Goal: Use online tool/utility: Utilize a website feature to perform a specific function

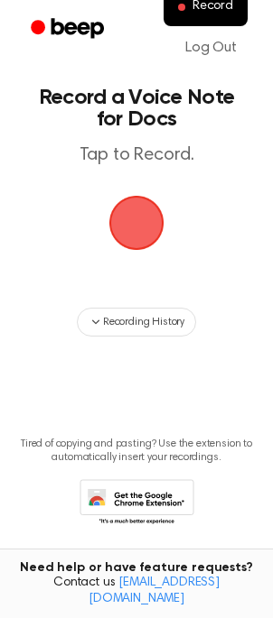
click at [132, 235] on span "button" at bounding box center [136, 222] width 61 height 61
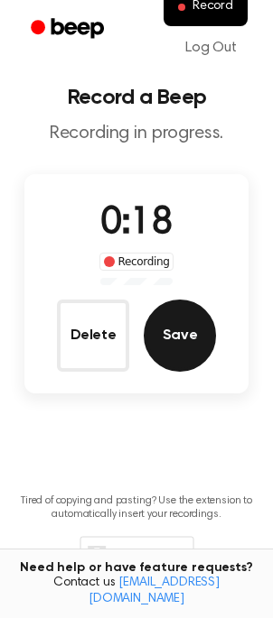
click at [178, 339] on button "Save" at bounding box center [179, 336] width 72 height 72
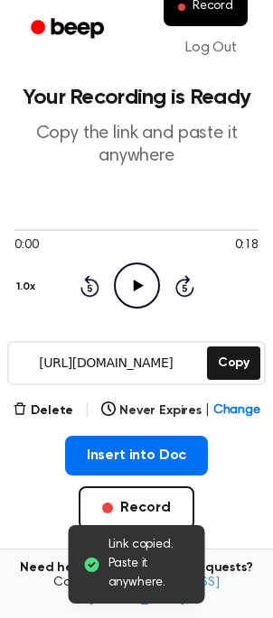
click at [134, 288] on icon at bounding box center [138, 286] width 10 height 12
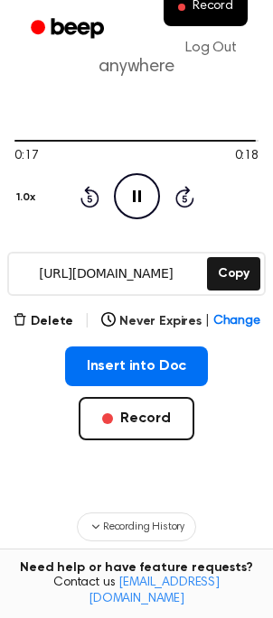
scroll to position [106, 0]
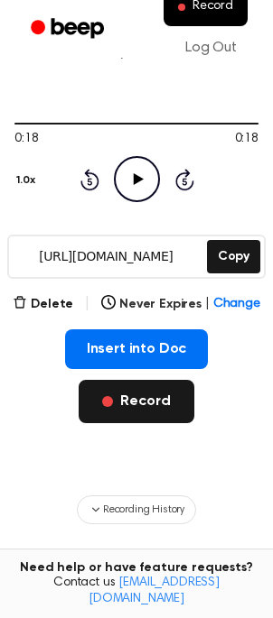
click at [142, 405] on button "Record" at bounding box center [136, 401] width 115 height 43
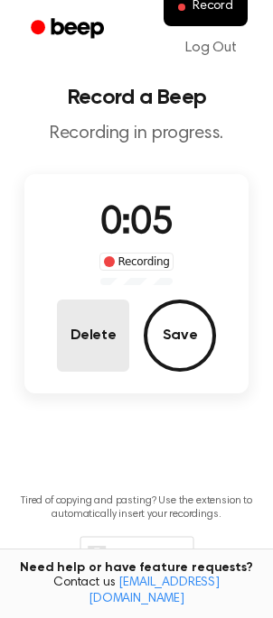
click at [69, 352] on button "Delete" at bounding box center [93, 336] width 72 height 72
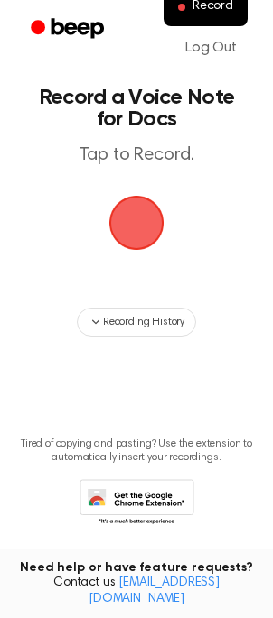
click at [126, 224] on span "button" at bounding box center [136, 223] width 59 height 59
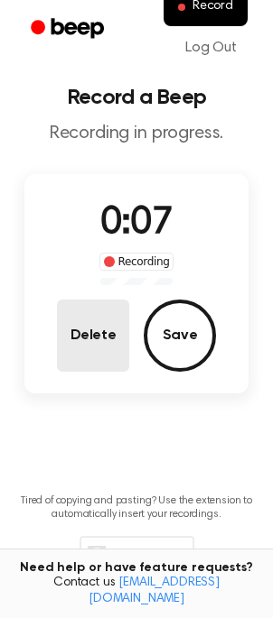
click at [105, 336] on button "Delete" at bounding box center [93, 336] width 72 height 72
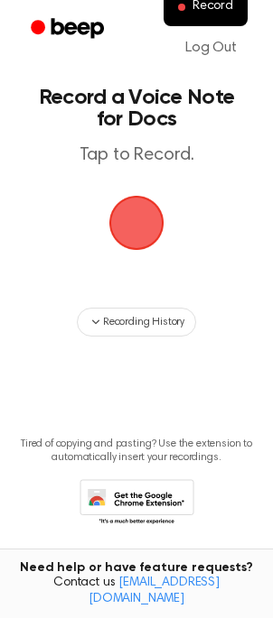
click at [125, 233] on span "button" at bounding box center [136, 223] width 59 height 59
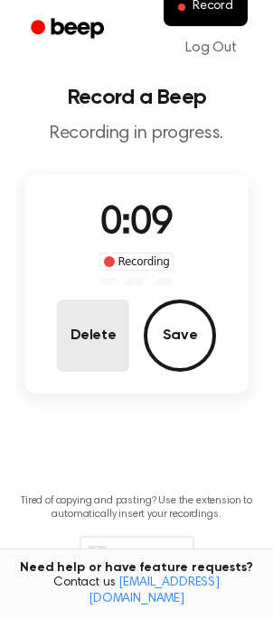
click at [98, 324] on button "Delete" at bounding box center [93, 336] width 72 height 72
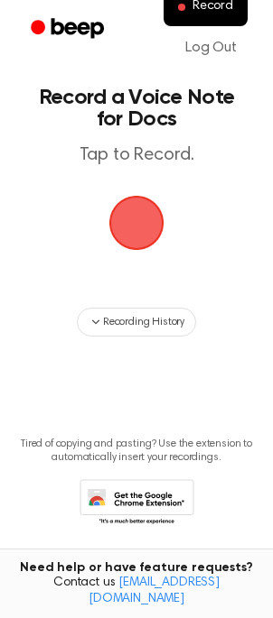
click at [124, 233] on span "button" at bounding box center [136, 223] width 59 height 59
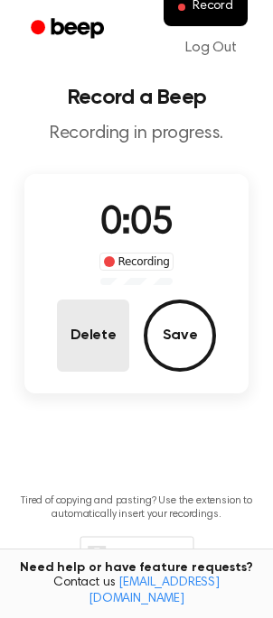
click at [110, 330] on button "Delete" at bounding box center [93, 336] width 72 height 72
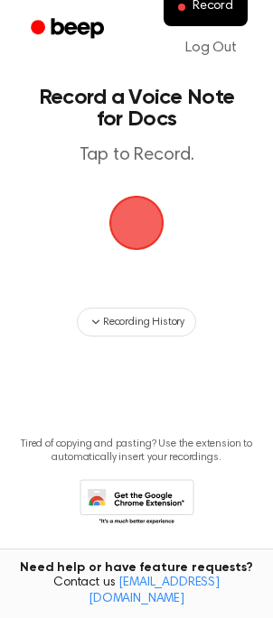
click at [137, 230] on span "button" at bounding box center [136, 222] width 61 height 61
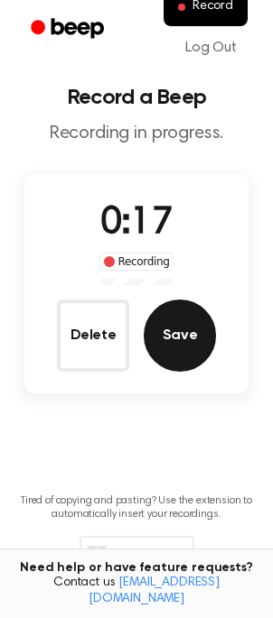
click at [194, 325] on button "Save" at bounding box center [179, 336] width 72 height 72
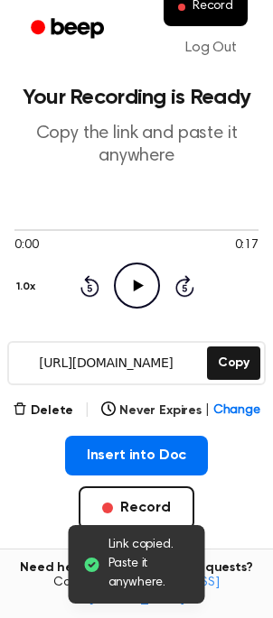
click at [142, 286] on icon "Play Audio" at bounding box center [137, 286] width 46 height 46
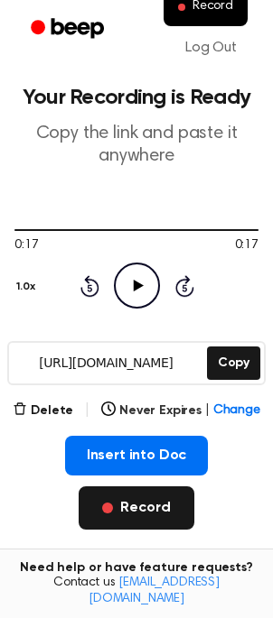
click at [134, 515] on button "Record" at bounding box center [136, 507] width 115 height 43
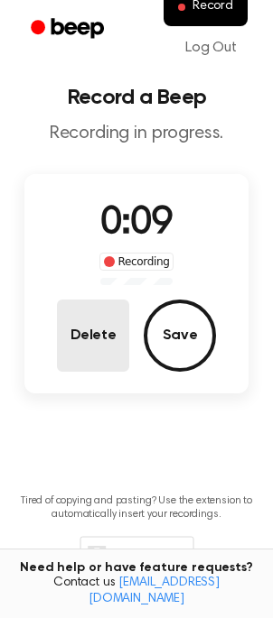
click at [97, 360] on button "Delete" at bounding box center [93, 336] width 72 height 72
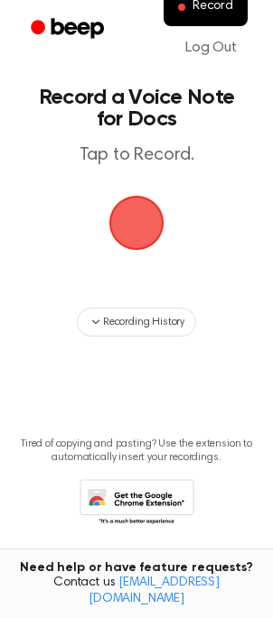
click at [143, 221] on span "button" at bounding box center [136, 223] width 59 height 59
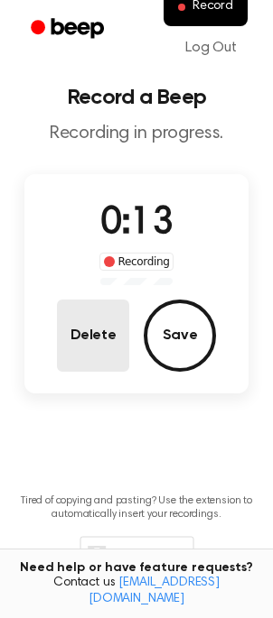
click at [79, 333] on button "Delete" at bounding box center [93, 336] width 72 height 72
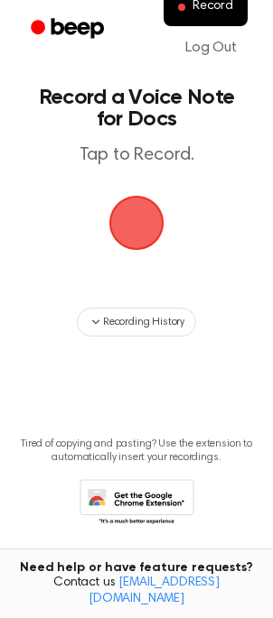
click at [135, 234] on span "button" at bounding box center [136, 223] width 55 height 55
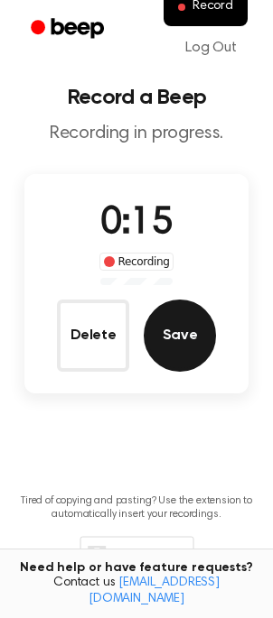
click at [176, 354] on button "Save" at bounding box center [179, 336] width 72 height 72
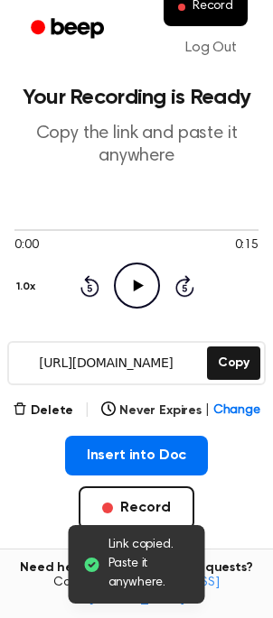
click at [136, 289] on icon "Play Audio" at bounding box center [137, 286] width 46 height 46
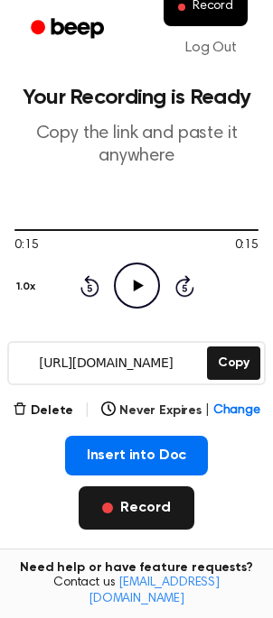
click at [156, 509] on button "Record" at bounding box center [136, 507] width 115 height 43
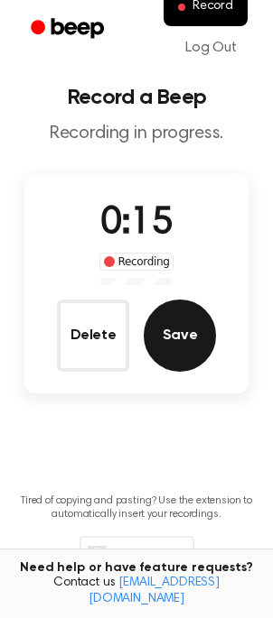
click at [180, 332] on button "Save" at bounding box center [179, 336] width 72 height 72
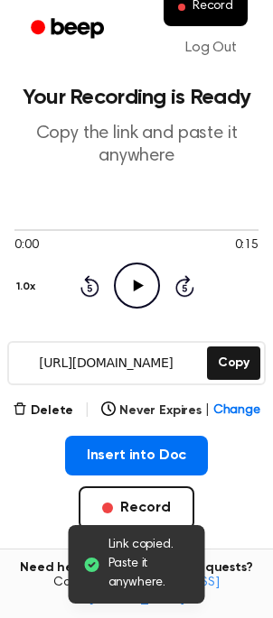
click at [134, 286] on icon at bounding box center [138, 286] width 10 height 12
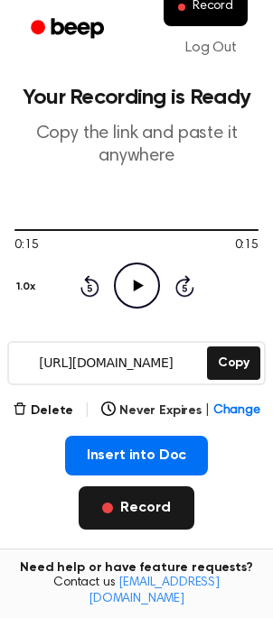
click at [143, 508] on button "Record" at bounding box center [136, 507] width 115 height 43
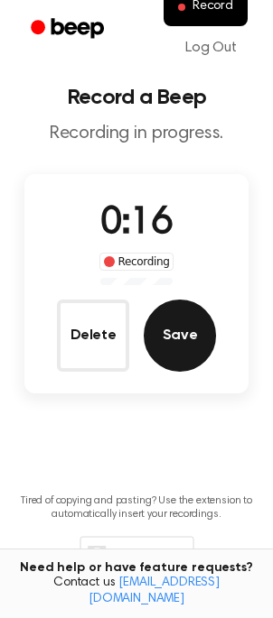
click at [163, 341] on button "Save" at bounding box center [179, 336] width 72 height 72
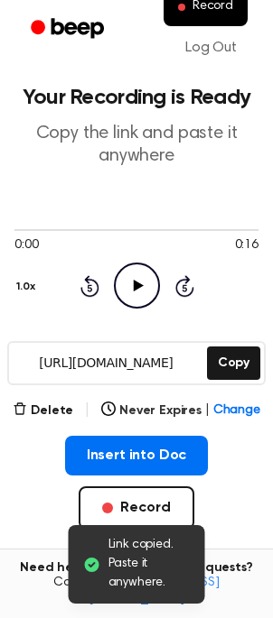
click at [135, 280] on icon "Play Audio" at bounding box center [137, 286] width 46 height 46
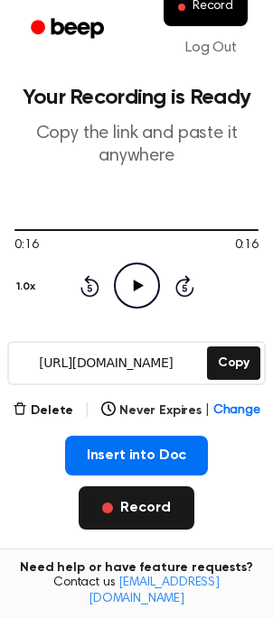
click at [161, 520] on button "Record" at bounding box center [136, 507] width 115 height 43
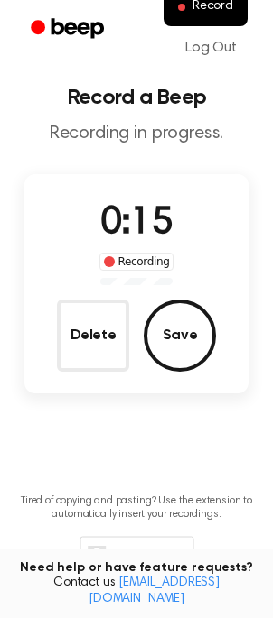
click at [187, 341] on button "Save" at bounding box center [179, 336] width 72 height 72
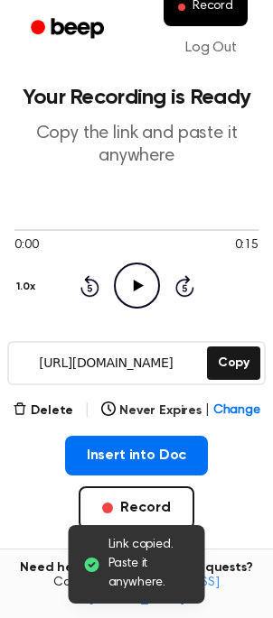
click at [141, 282] on icon "Play Audio" at bounding box center [137, 286] width 46 height 46
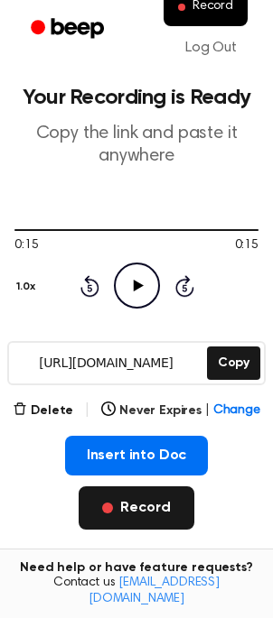
click at [141, 504] on button "Record" at bounding box center [136, 507] width 115 height 43
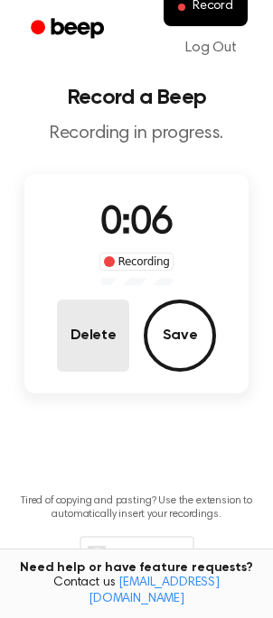
click at [94, 329] on button "Delete" at bounding box center [93, 336] width 72 height 72
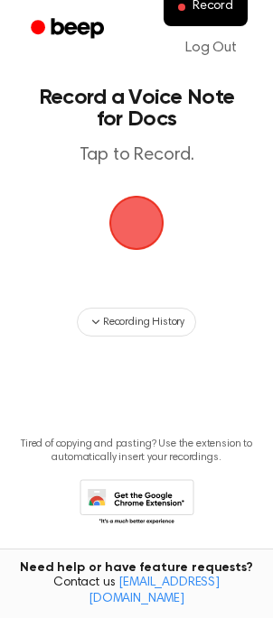
click at [132, 230] on span "button" at bounding box center [136, 223] width 59 height 59
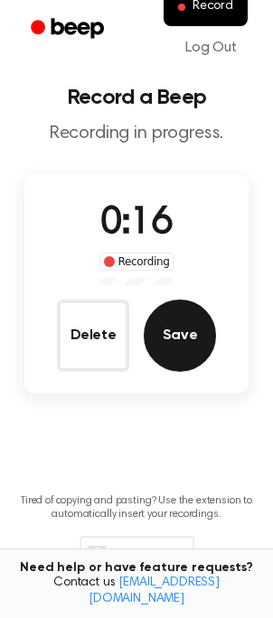
click at [188, 336] on button "Save" at bounding box center [179, 336] width 72 height 72
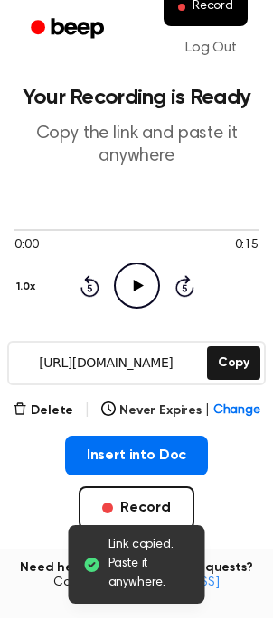
click at [134, 291] on icon at bounding box center [138, 286] width 10 height 12
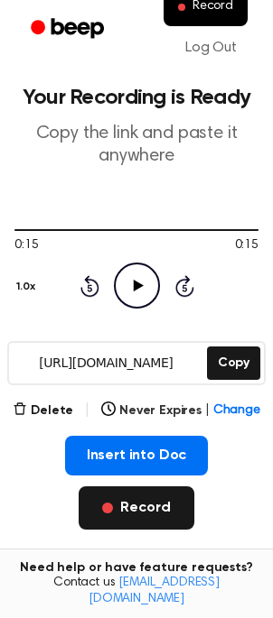
click at [142, 514] on button "Record" at bounding box center [136, 507] width 115 height 43
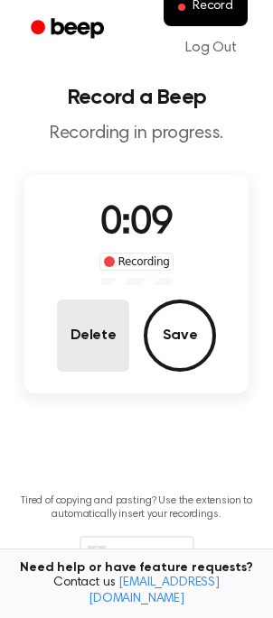
click at [111, 345] on button "Delete" at bounding box center [93, 336] width 72 height 72
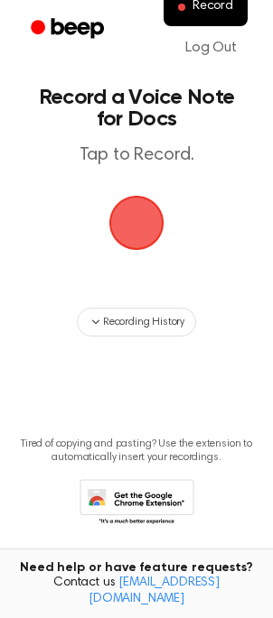
click at [138, 225] on span "button" at bounding box center [136, 223] width 59 height 59
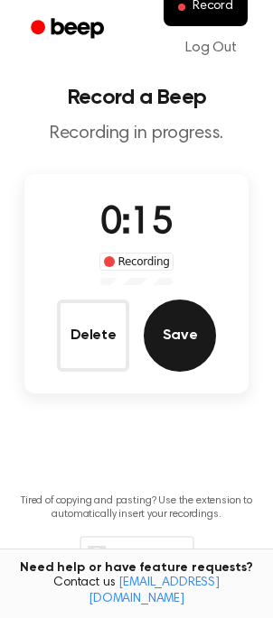
click at [170, 347] on button "Save" at bounding box center [179, 336] width 72 height 72
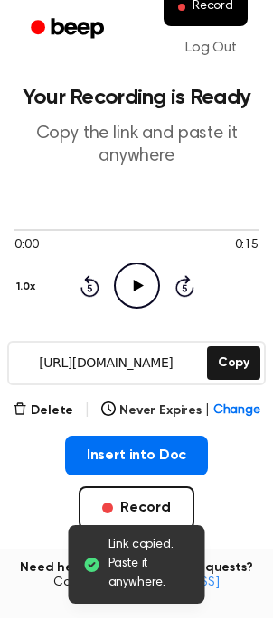
click at [138, 280] on icon "Play Audio" at bounding box center [137, 286] width 46 height 46
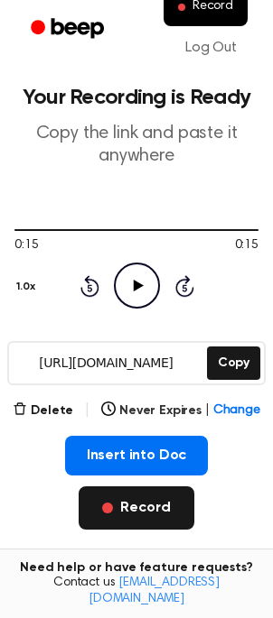
click at [149, 513] on button "Record" at bounding box center [136, 507] width 115 height 43
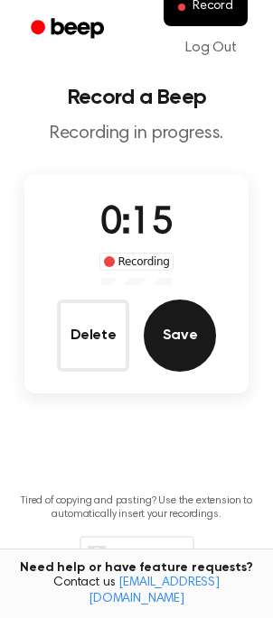
click at [180, 337] on button "Save" at bounding box center [179, 336] width 72 height 72
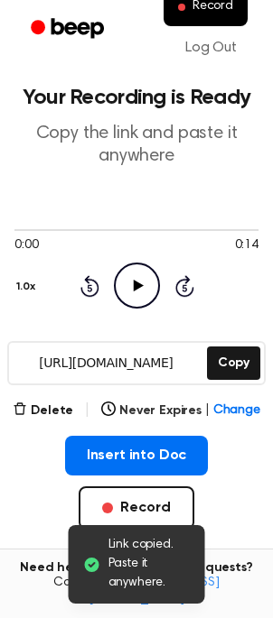
click at [134, 291] on icon "Play Audio" at bounding box center [137, 286] width 46 height 46
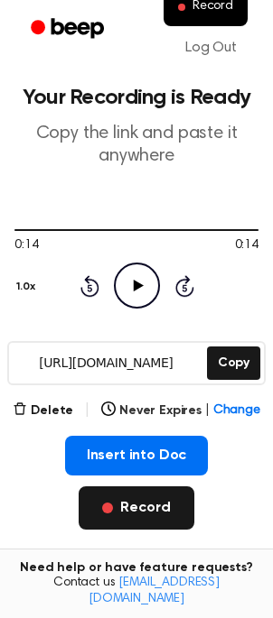
click at [134, 513] on button "Record" at bounding box center [136, 507] width 115 height 43
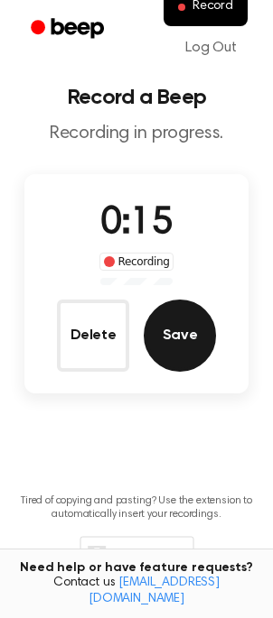
click at [180, 350] on button "Save" at bounding box center [179, 336] width 72 height 72
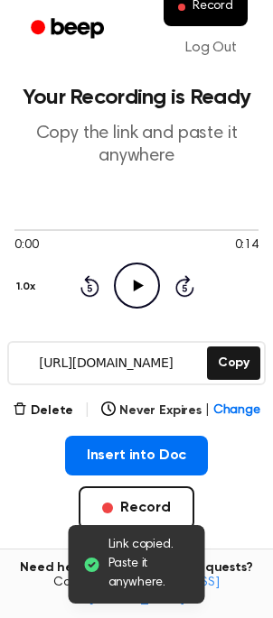
click at [145, 280] on icon "Play Audio" at bounding box center [137, 286] width 46 height 46
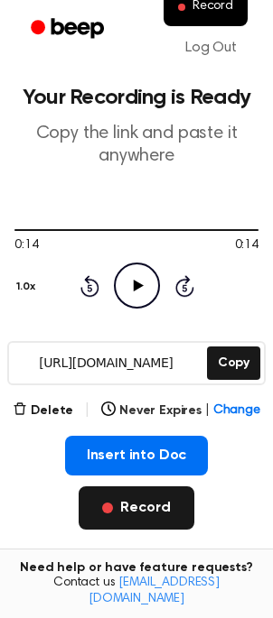
click at [155, 516] on button "Record" at bounding box center [136, 507] width 115 height 43
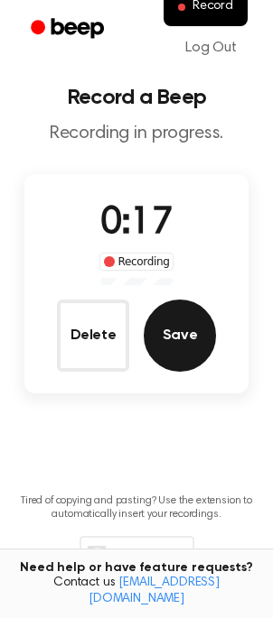
click at [169, 327] on button "Save" at bounding box center [179, 336] width 72 height 72
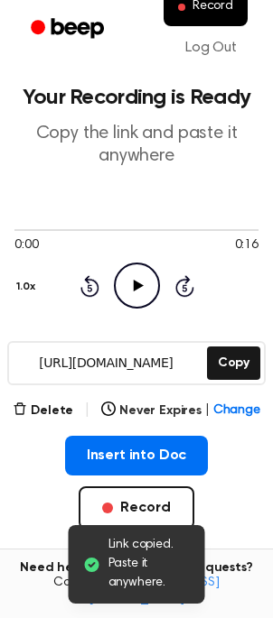
click at [134, 291] on icon "Play Audio" at bounding box center [137, 286] width 46 height 46
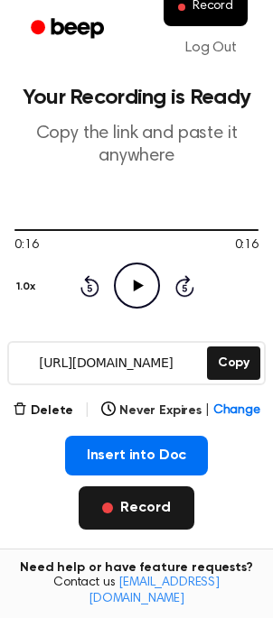
click at [136, 514] on button "Record" at bounding box center [136, 507] width 115 height 43
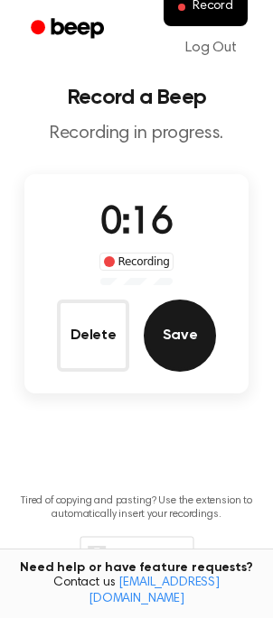
click at [175, 334] on button "Save" at bounding box center [179, 336] width 72 height 72
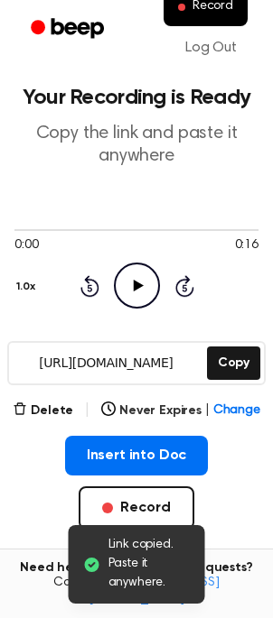
click at [128, 283] on icon "Play Audio" at bounding box center [137, 286] width 46 height 46
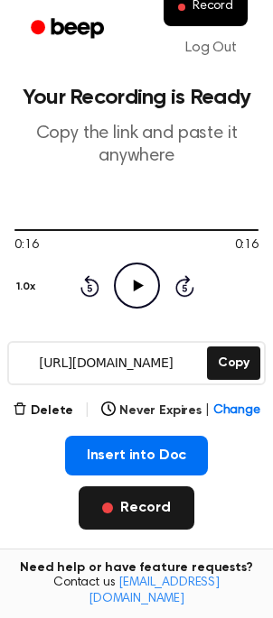
click at [127, 511] on button "Record" at bounding box center [136, 507] width 115 height 43
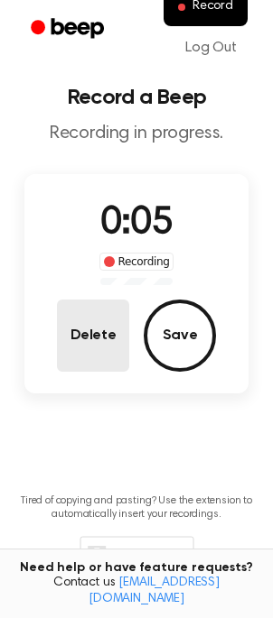
click at [66, 347] on button "Delete" at bounding box center [93, 336] width 72 height 72
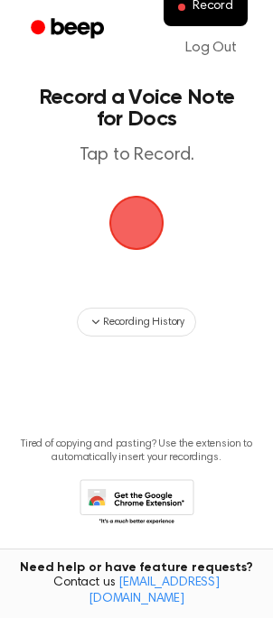
click at [139, 234] on span "button" at bounding box center [136, 223] width 59 height 59
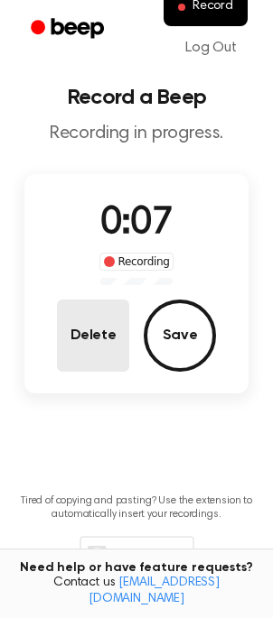
click at [63, 351] on button "Delete" at bounding box center [93, 336] width 72 height 72
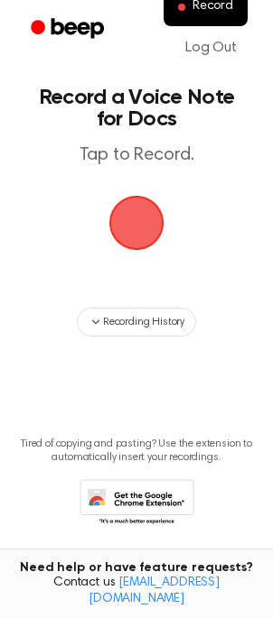
click at [126, 227] on span "button" at bounding box center [136, 222] width 61 height 61
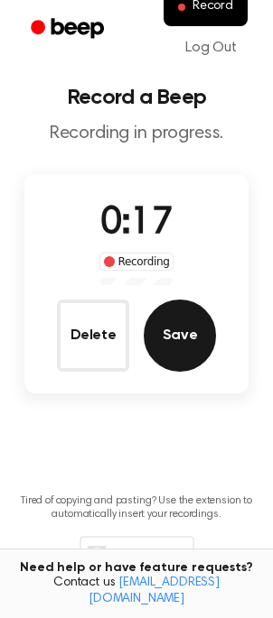
click at [171, 343] on button "Save" at bounding box center [179, 336] width 72 height 72
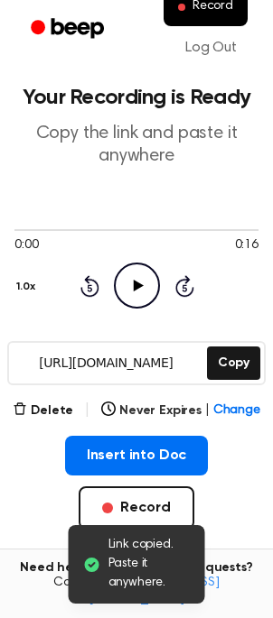
click at [134, 299] on icon "Play Audio" at bounding box center [137, 286] width 46 height 46
